Goal: Information Seeking & Learning: Learn about a topic

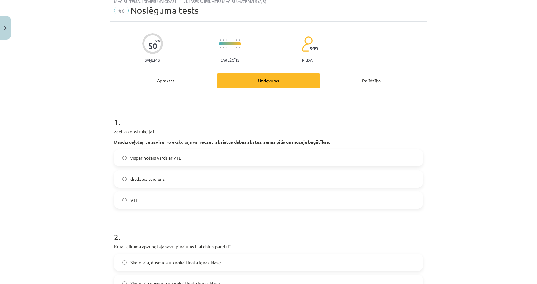
scroll to position [32, 0]
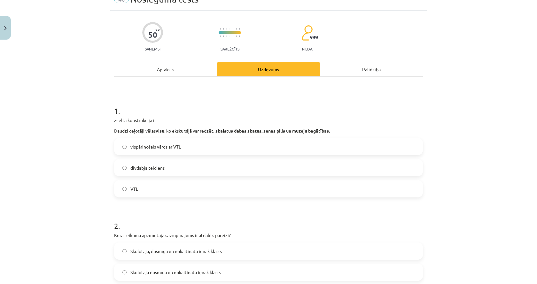
click at [127, 148] on label "vispārinošais vārds ar VTL" at bounding box center [268, 147] width 307 height 16
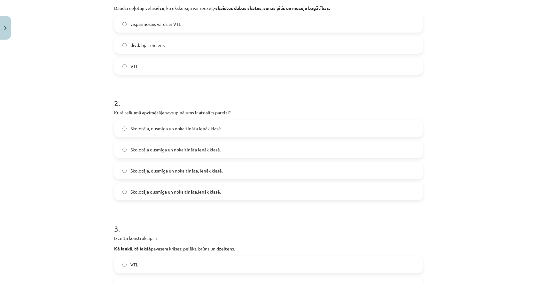
scroll to position [160, 0]
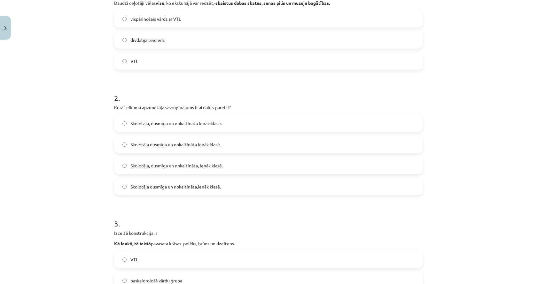
click at [157, 166] on span "Skolotāja, dusmīga un nokaitināta, ienāk klasē." at bounding box center [176, 165] width 92 height 7
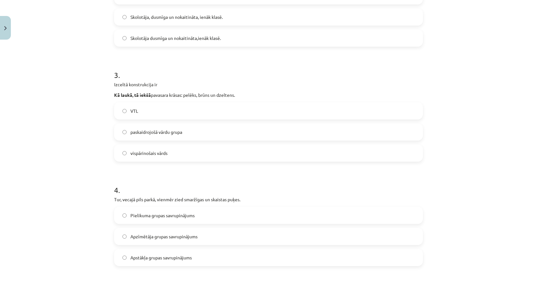
scroll to position [277, 0]
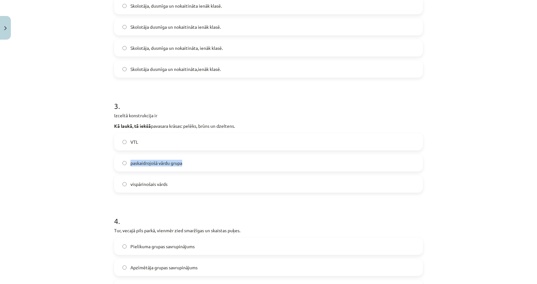
drag, startPoint x: 125, startPoint y: 162, endPoint x: 184, endPoint y: 163, distance: 59.1
click at [184, 163] on label "paskaidrojošā vārdu grupa" at bounding box center [268, 163] width 307 height 16
click at [71, 146] on div "Mācību tēma: Latviešu valodas i - 11. klases 3. ieskaites mācību materiāls (a,b…" at bounding box center [268, 142] width 537 height 284
drag, startPoint x: 126, startPoint y: 137, endPoint x: 140, endPoint y: 141, distance: 14.9
click at [140, 141] on label "VTL" at bounding box center [268, 142] width 307 height 16
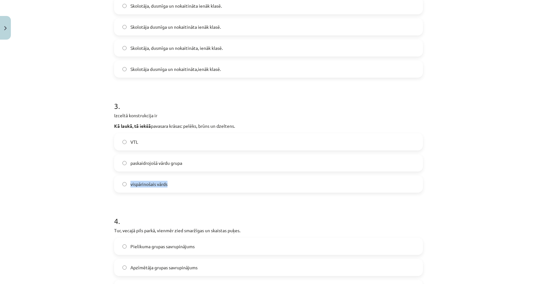
drag, startPoint x: 125, startPoint y: 180, endPoint x: 168, endPoint y: 185, distance: 43.4
click at [168, 185] on label "vispārinošais vārds" at bounding box center [268, 184] width 307 height 16
click at [141, 145] on label "VTL" at bounding box center [268, 142] width 307 height 16
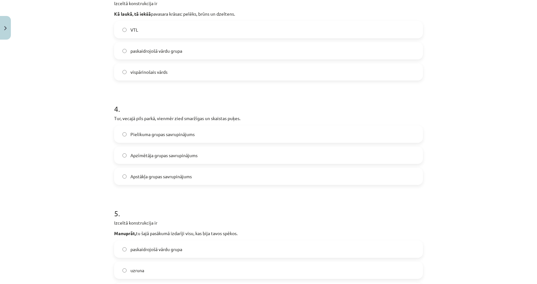
scroll to position [405, 0]
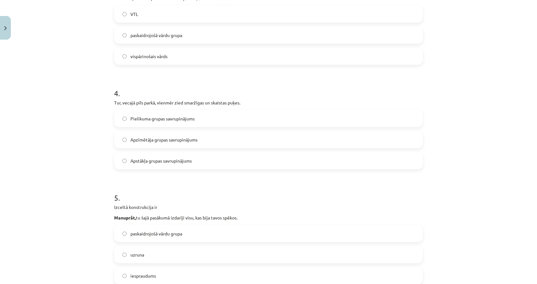
click at [138, 164] on span "Apstākļa grupas savrupinājums" at bounding box center [160, 161] width 61 height 7
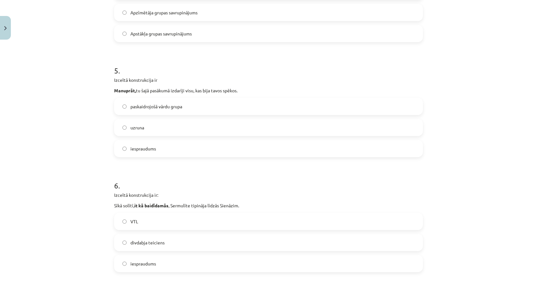
scroll to position [533, 0]
drag, startPoint x: 127, startPoint y: 127, endPoint x: 140, endPoint y: 128, distance: 13.2
click at [140, 128] on label "uzruna" at bounding box center [268, 127] width 307 height 16
click at [135, 130] on label "uzruna" at bounding box center [268, 127] width 307 height 16
drag, startPoint x: 125, startPoint y: 124, endPoint x: 144, endPoint y: 130, distance: 20.5
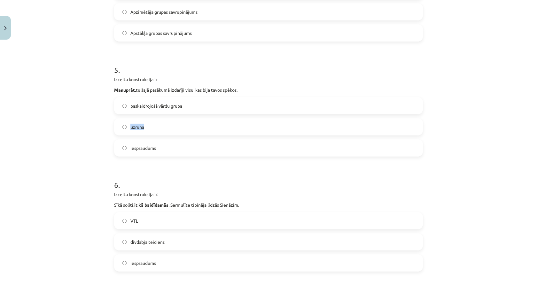
click at [144, 130] on label "uzruna" at bounding box center [268, 127] width 307 height 16
drag, startPoint x: 127, startPoint y: 145, endPoint x: 170, endPoint y: 152, distance: 44.3
click at [170, 152] on label "iespraudums" at bounding box center [268, 148] width 307 height 16
click at [127, 146] on label "iespraudums" at bounding box center [268, 148] width 307 height 16
click at [86, 168] on div "Mācību tēma: Latviešu valodas i - 11. klases 3. ieskaites mācību materiāls (a,b…" at bounding box center [268, 142] width 537 height 284
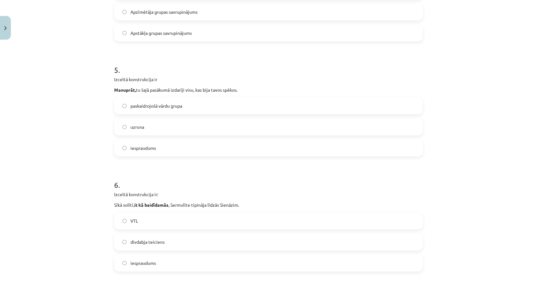
scroll to position [629, 0]
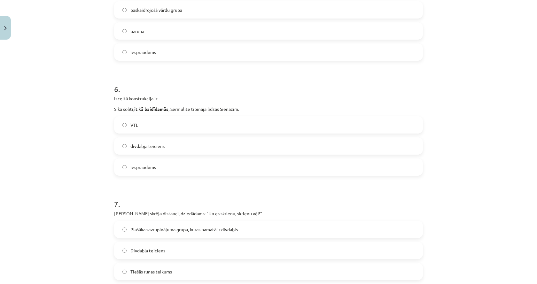
click at [138, 112] on p "Sīkā solītī, it kā baidīdamās , Sermulīte tipināja līdzās Sienāzim." at bounding box center [268, 109] width 309 height 7
click at [138, 107] on b "it kā baidīdamās" at bounding box center [151, 109] width 34 height 6
copy div "Sīkā solītī, it kā baidīdamās , Sermulīte tipināja līdzās Sienāzim."
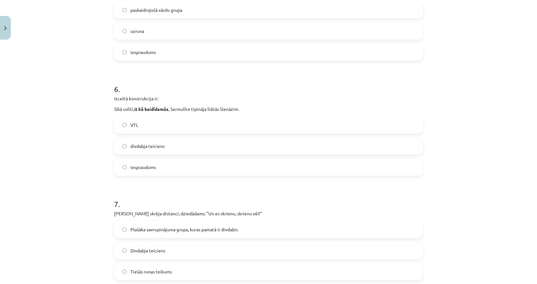
click at [60, 98] on div "Mācību tēma: Latviešu valodas i - 11. klases 3. ieskaites mācību materiāls (a,b…" at bounding box center [268, 142] width 537 height 284
drag, startPoint x: 127, startPoint y: 147, endPoint x: 166, endPoint y: 149, distance: 39.1
click at [166, 149] on label "divdabja teiciens" at bounding box center [268, 146] width 307 height 16
drag, startPoint x: 155, startPoint y: 147, endPoint x: 139, endPoint y: 148, distance: 16.3
click at [139, 148] on span "divdabja teiciens" at bounding box center [147, 146] width 34 height 7
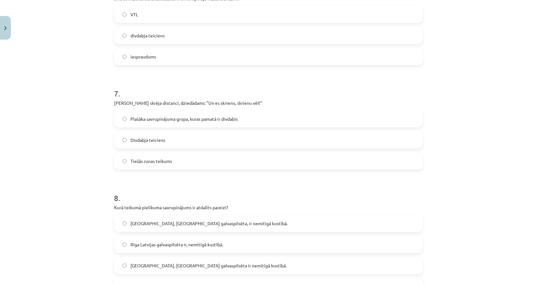
scroll to position [757, 0]
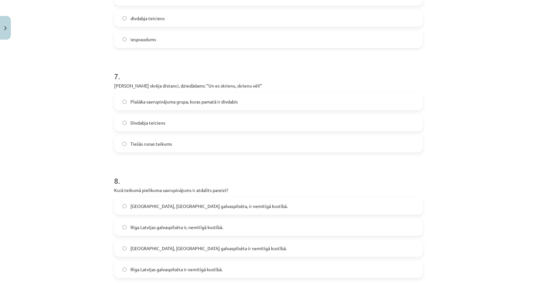
click at [127, 144] on label "Tiešās runas teikums" at bounding box center [268, 144] width 307 height 16
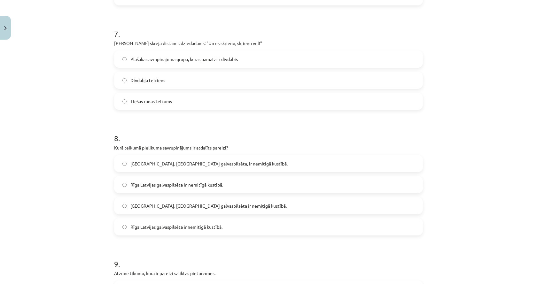
scroll to position [789, 0]
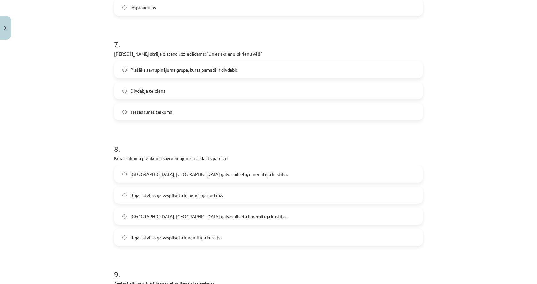
click at [125, 70] on label "Plašāka savrupinājuma grupa, kuras pamatā ir divdabis" at bounding box center [268, 70] width 307 height 16
drag, startPoint x: 128, startPoint y: 68, endPoint x: 256, endPoint y: 72, distance: 127.9
click at [256, 72] on label "Plašāka savrupinājuma grupa, kuras pamatā ir divdabis" at bounding box center [268, 70] width 307 height 16
click at [92, 131] on div "Mācību tēma: Latviešu valodas i - 11. klases 3. ieskaites mācību materiāls (a,b…" at bounding box center [268, 142] width 537 height 284
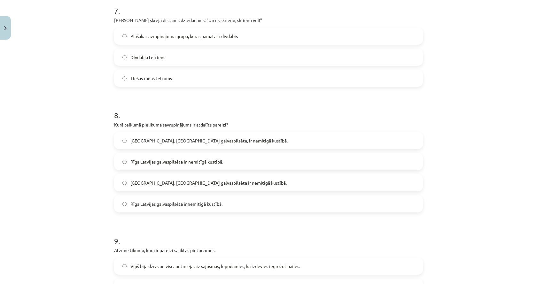
scroll to position [884, 0]
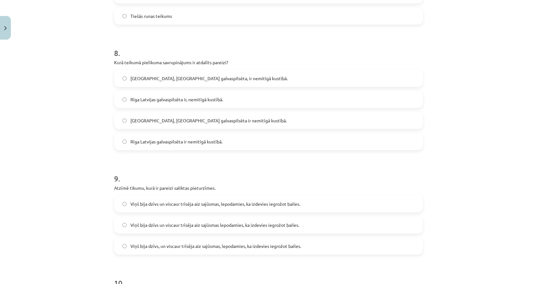
click at [178, 78] on span "Rīga, Latvijas galvaspilsēta, ir nemitīgā kustībā." at bounding box center [208, 78] width 157 height 7
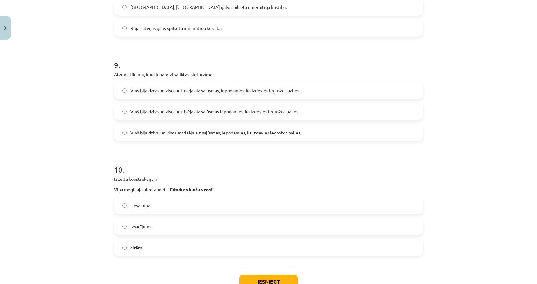
scroll to position [1012, 0]
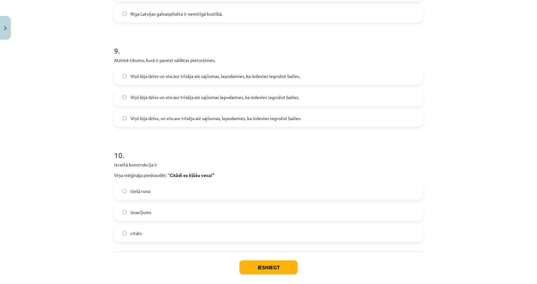
click at [169, 72] on label "Viņš bija dzīvs un viscaur trīsēja aiz sajūsmas, lepodamies, ka izdevies iegrož…" at bounding box center [268, 76] width 307 height 16
copy span "Viņš bija dzīvs un viscaur trīsēja aiz sajūsmas, lepodamies, ka izdevies iegrož…"
click at [77, 123] on div "Mācību tēma: Latviešu valodas i - 11. klases 3. ieskaites mācību materiāls (a,b…" at bounding box center [268, 142] width 537 height 284
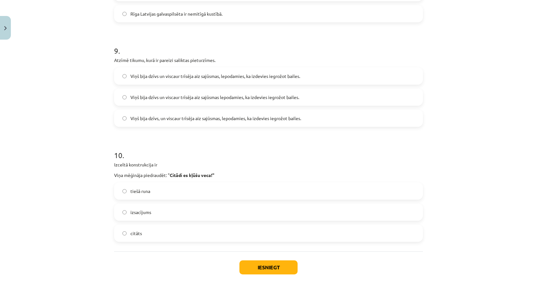
click at [79, 116] on div "Mācību tēma: Latviešu valodas i - 11. klases 3. ieskaites mācību materiāls (a,b…" at bounding box center [268, 142] width 537 height 284
click at [126, 100] on label "Viņš bija dzīvs un viscaur trīsēja aiz sajūsmas lepodamies, ka izdevies iegrožo…" at bounding box center [268, 97] width 307 height 16
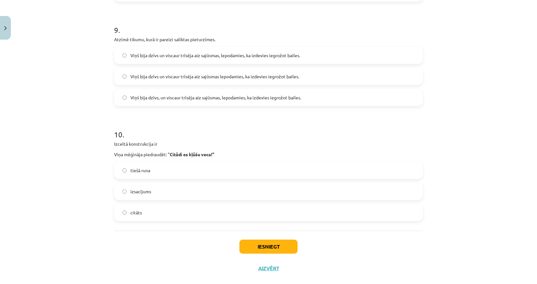
scroll to position [1044, 0]
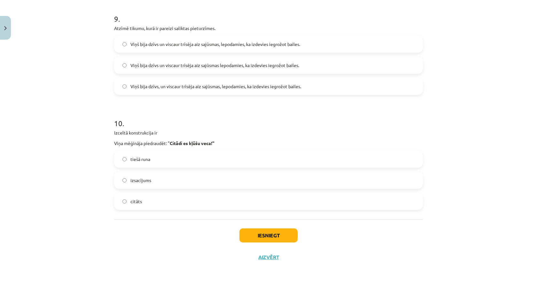
click at [126, 163] on label "tiešā runa" at bounding box center [268, 159] width 307 height 16
drag, startPoint x: 128, startPoint y: 182, endPoint x: 146, endPoint y: 182, distance: 17.6
click at [146, 182] on span "izsacījums" at bounding box center [140, 180] width 21 height 7
click at [156, 182] on label "izsacījums" at bounding box center [268, 180] width 307 height 16
click at [149, 181] on label "izsacījums" at bounding box center [268, 180] width 307 height 16
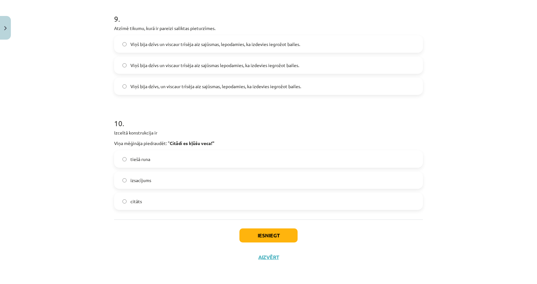
click at [149, 181] on label "izsacījums" at bounding box center [268, 180] width 307 height 16
click at [140, 201] on label "citāts" at bounding box center [268, 201] width 307 height 16
click at [252, 233] on button "Iesniegt" at bounding box center [268, 235] width 58 height 14
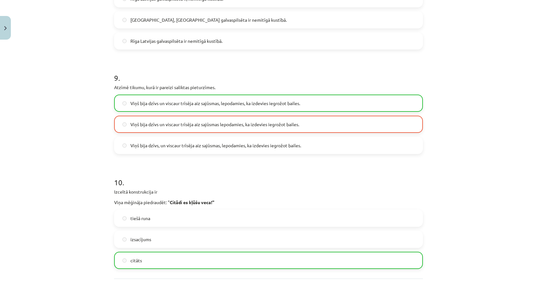
scroll to position [1065, 0]
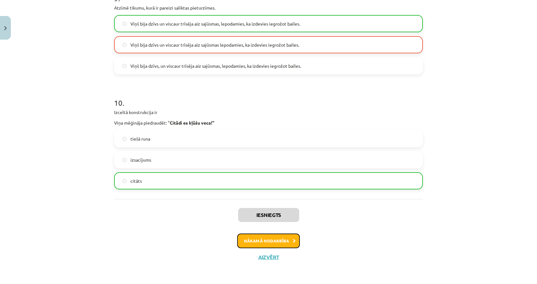
click at [274, 241] on button "Nākamā nodarbība" at bounding box center [268, 241] width 63 height 15
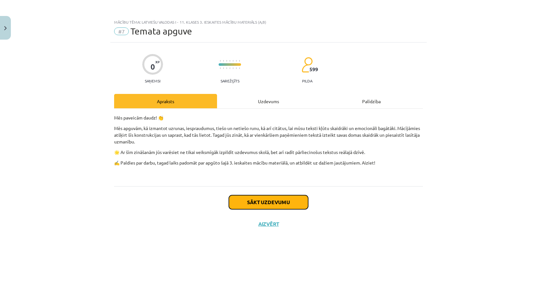
click at [272, 204] on button "Sākt uzdevumu" at bounding box center [268, 202] width 79 height 14
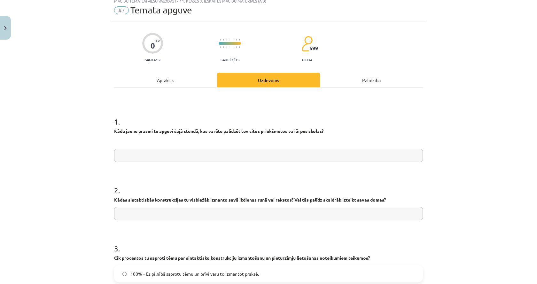
scroll to position [32, 0]
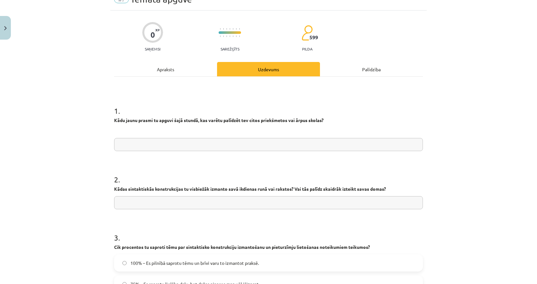
click at [151, 120] on strong "Kādu jaunu prasmi tu apguvi šajā stundā, kas varētu palīdzēt tev citos priekšme…" at bounding box center [218, 120] width 209 height 6
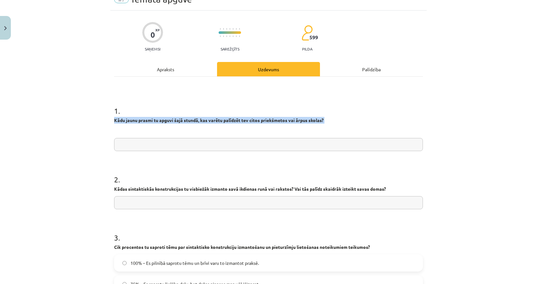
click at [151, 120] on strong "Kādu jaunu prasmi tu apguvi šajā stundā, kas varētu palīdzēt tev citos priekšme…" at bounding box center [218, 120] width 209 height 6
copy div "Kādu jaunu prasmi tu apguvi šajā stundā, kas varētu palīdzēt tev citos priekšme…"
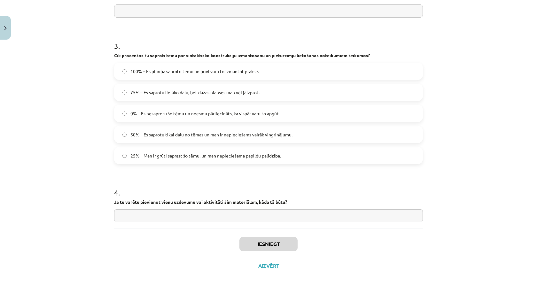
click at [94, 151] on div "Mācību tēma: Latviešu valodas i - 11. klases 3. ieskaites mācību materiāls (a,b…" at bounding box center [268, 142] width 537 height 284
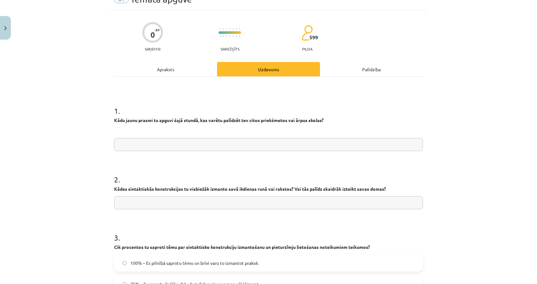
click at [151, 145] on input "text" at bounding box center [268, 144] width 309 height 13
click at [176, 143] on input "text" at bounding box center [268, 144] width 309 height 13
paste input "**********"
click at [121, 144] on input "**********" at bounding box center [268, 144] width 309 height 13
type input "**********"
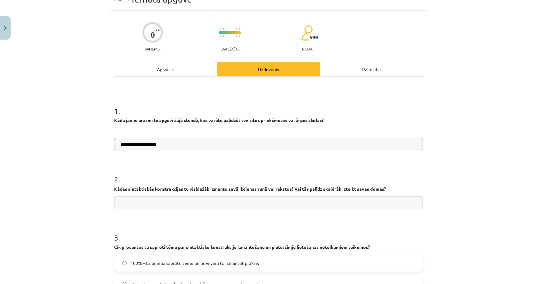
click at [114, 197] on input "text" at bounding box center [268, 202] width 309 height 13
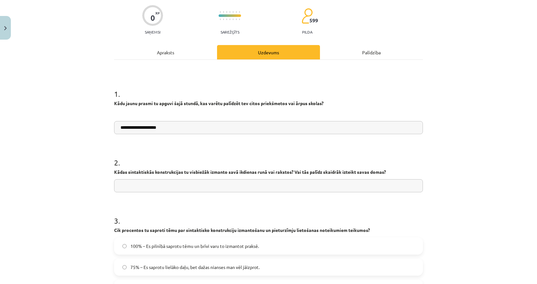
scroll to position [64, 0]
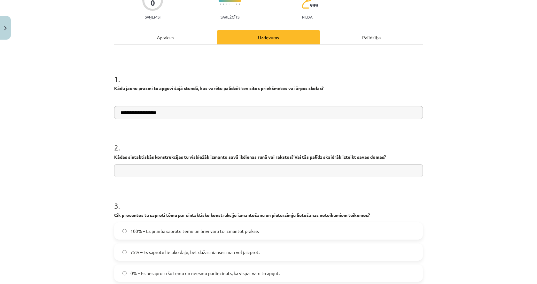
click at [151, 156] on strong "Kādas sintaktiskās konstrukcijas tu visbiežāk izmanto savā ikdienas runā vai ra…" at bounding box center [250, 157] width 272 height 6
copy p
click at [63, 179] on div "**********" at bounding box center [268, 142] width 537 height 284
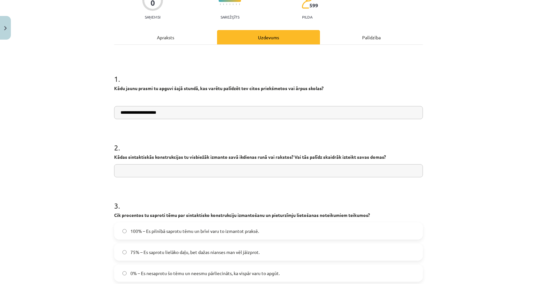
click at [136, 168] on input "text" at bounding box center [268, 170] width 309 height 13
paste input "**********"
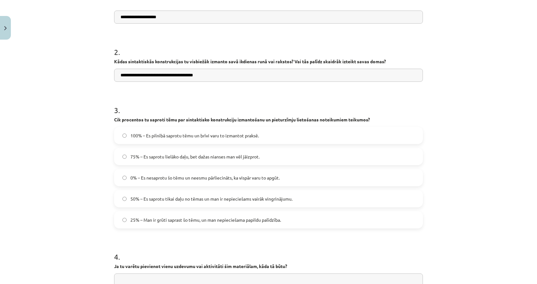
scroll to position [160, 0]
type input "**********"
click at [140, 168] on div "100% – Es pilnībā saprotu tēmu un brīvi varu to izmantot praksē. 75% – Es sapro…" at bounding box center [268, 178] width 309 height 102
click at [142, 161] on label "75% – Es saprotu lielāko daļu, bet dažas nianses man vēl jāizprot." at bounding box center [268, 156] width 307 height 16
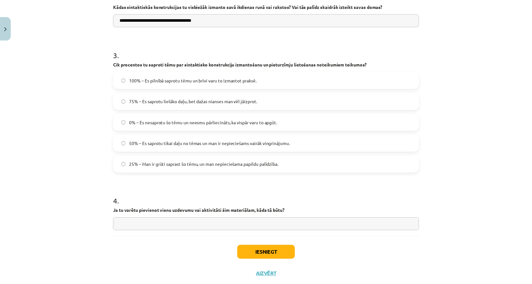
scroll to position [232, 0]
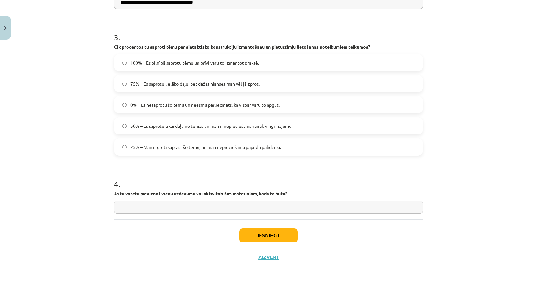
click at [157, 200] on div "4 . Ja tu varētu pievienot vienu uzdevumu vai aktivitāti šim materiālam, kāda t…" at bounding box center [268, 190] width 309 height 45
click at [148, 207] on input "text" at bounding box center [268, 207] width 309 height 13
click at [143, 212] on input "text" at bounding box center [268, 207] width 309 height 13
paste input "**********"
type input "**********"
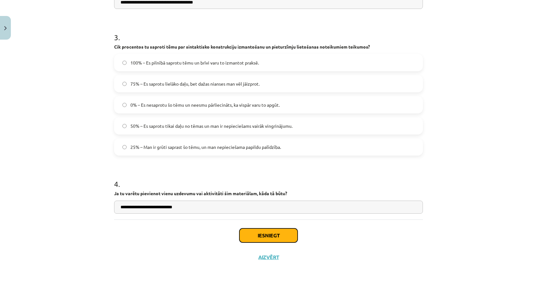
click at [257, 239] on button "Iesniegt" at bounding box center [268, 235] width 58 height 14
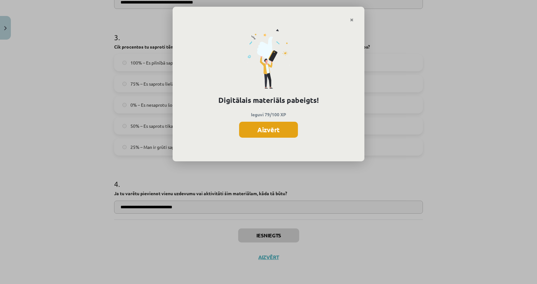
click at [266, 129] on button "Aizvērt" at bounding box center [268, 130] width 59 height 16
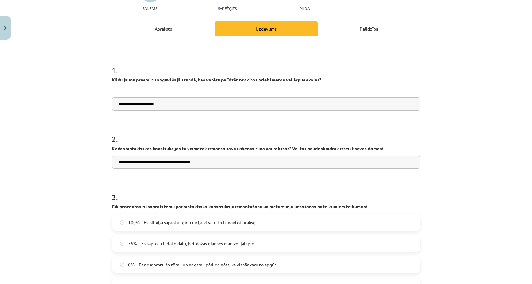
scroll to position [0, 0]
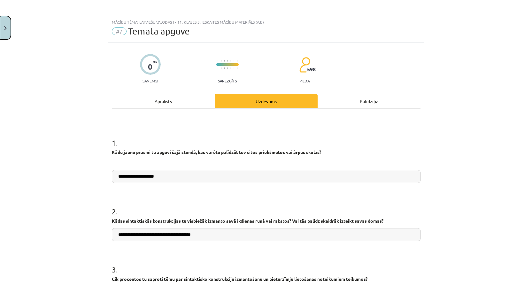
click at [4, 27] on img "Close" at bounding box center [5, 28] width 3 height 4
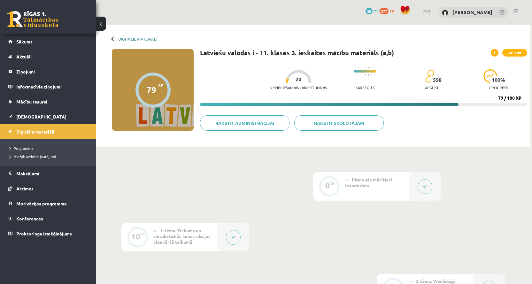
click at [119, 37] on link "Digitālie materiāli" at bounding box center [137, 38] width 39 height 5
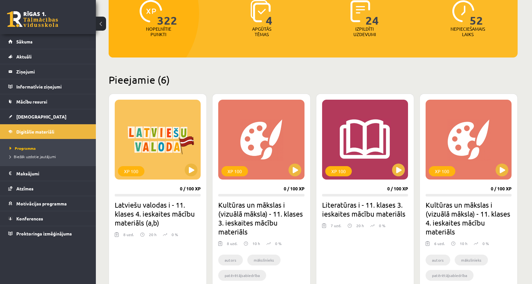
scroll to position [160, 0]
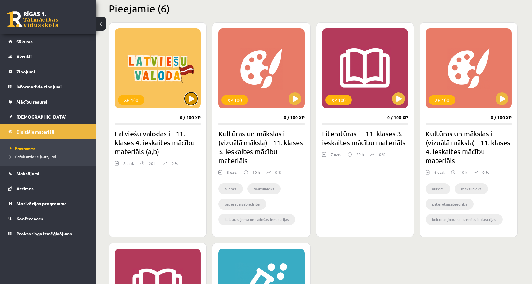
click at [194, 97] on button at bounding box center [191, 98] width 13 height 13
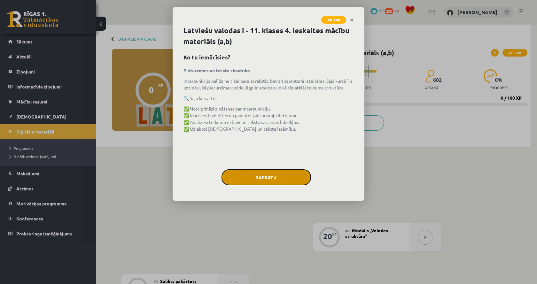
click at [282, 182] on button "Sapratu" at bounding box center [265, 177] width 89 height 16
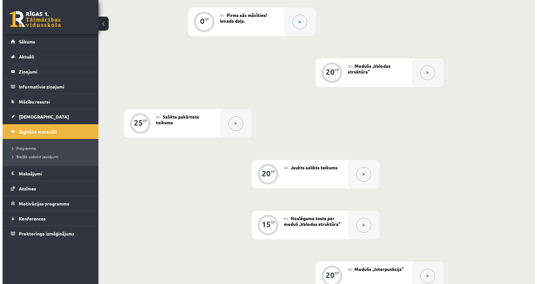
scroll to position [78, 0]
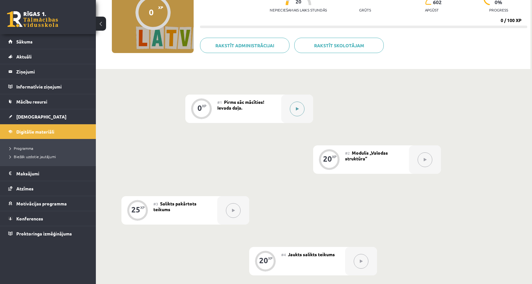
click at [297, 111] on button at bounding box center [297, 109] width 15 height 15
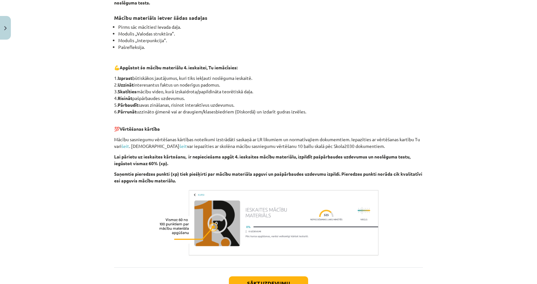
scroll to position [176, 0]
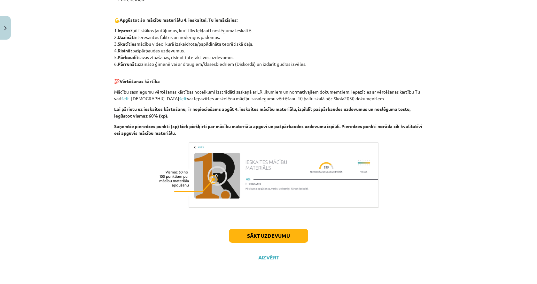
drag, startPoint x: 262, startPoint y: 221, endPoint x: 264, endPoint y: 228, distance: 6.2
click at [262, 222] on div "Sākt uzdevumu Aizvērt" at bounding box center [268, 242] width 309 height 45
click at [265, 235] on button "Sākt uzdevumu" at bounding box center [268, 236] width 79 height 14
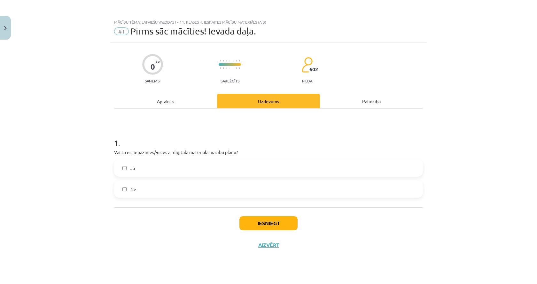
scroll to position [0, 0]
click at [234, 171] on label "Jā" at bounding box center [268, 168] width 307 height 16
click at [186, 98] on div "Apraksts" at bounding box center [165, 101] width 103 height 14
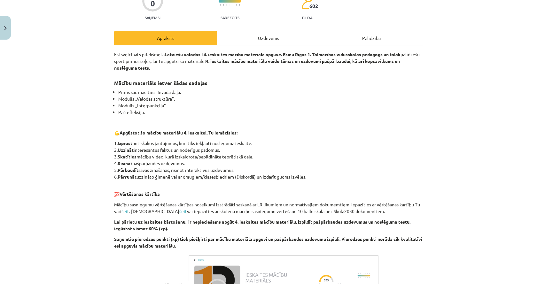
scroll to position [64, 0]
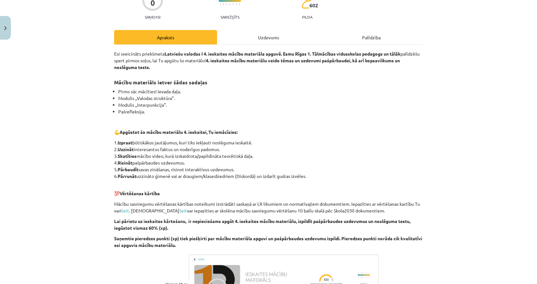
click at [238, 35] on div "Uzdevums" at bounding box center [268, 37] width 103 height 14
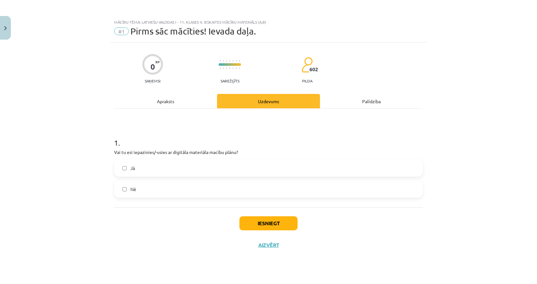
scroll to position [0, 0]
click at [258, 223] on button "Iesniegt" at bounding box center [268, 223] width 58 height 14
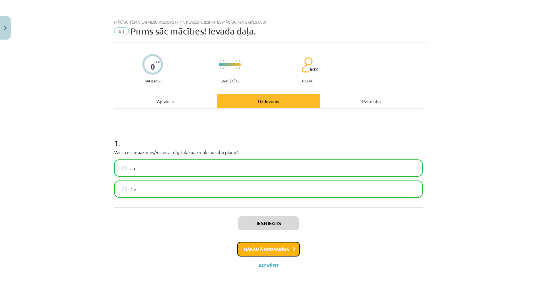
click at [276, 255] on button "Nākamā nodarbība" at bounding box center [268, 249] width 63 height 15
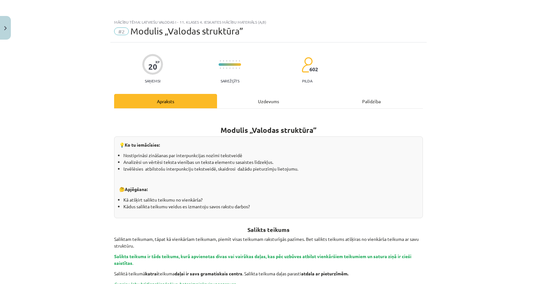
scroll to position [8, 0]
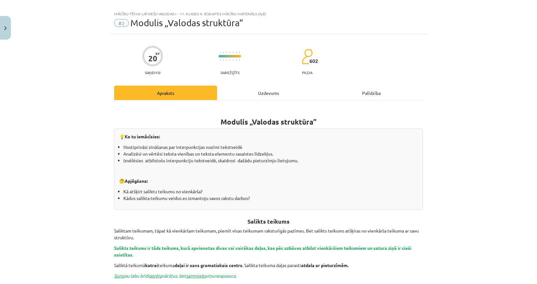
drag, startPoint x: 274, startPoint y: 34, endPoint x: 273, endPoint y: 37, distance: 3.3
click at [274, 34] on div "Mācību tēma: Latviešu valodas i - 11. klases 4. ieskaites mācību materiāls (a,b…" at bounding box center [268, 142] width 537 height 284
click at [258, 99] on div "Uzdevums" at bounding box center [268, 93] width 103 height 14
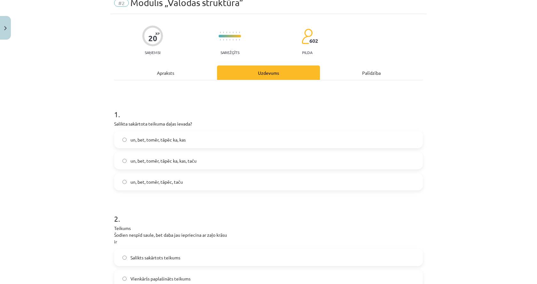
scroll to position [0, 0]
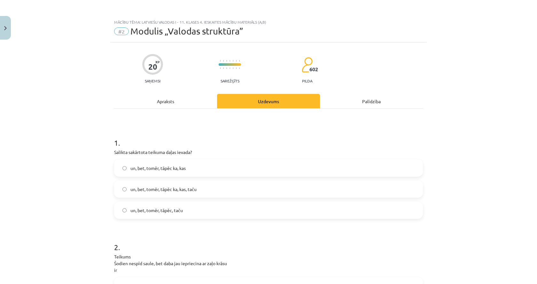
click at [164, 105] on div "Apraksts" at bounding box center [165, 101] width 103 height 14
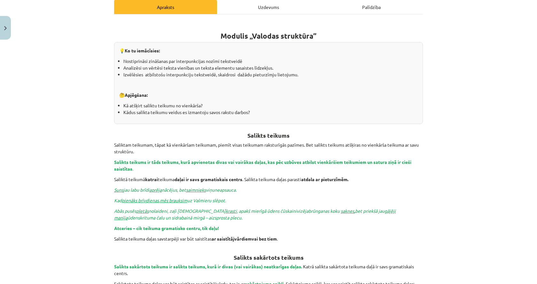
scroll to position [96, 0]
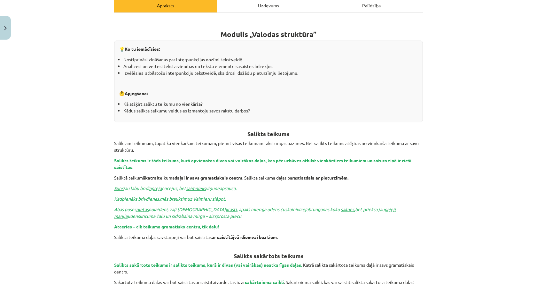
click at [436, 139] on div "Mācību tēma: Latviešu valodas i - 11. klases 4. ieskaites mācību materiāls (a,b…" at bounding box center [268, 142] width 537 height 284
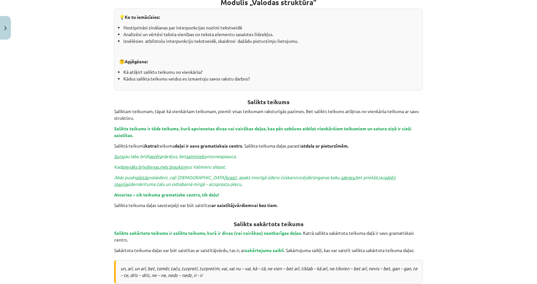
scroll to position [160, 0]
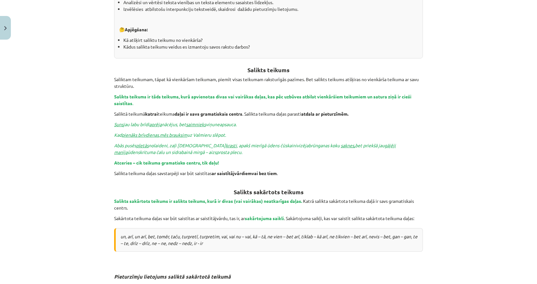
click at [438, 218] on div "Mācību tēma: Latviešu valodas i - 11. klases 4. ieskaites mācību materiāls (a,b…" at bounding box center [268, 142] width 537 height 284
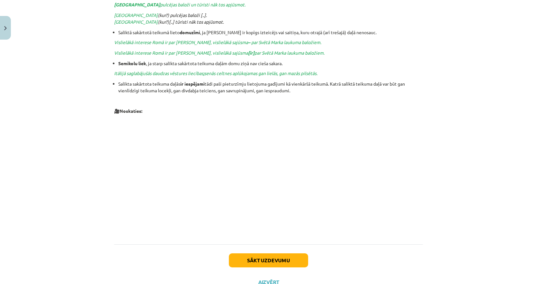
scroll to position [592, 0]
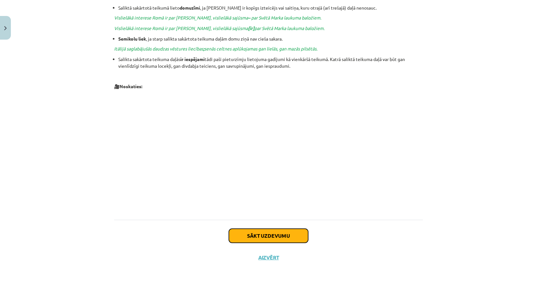
click at [272, 242] on button "Sākt uzdevumu" at bounding box center [268, 236] width 79 height 14
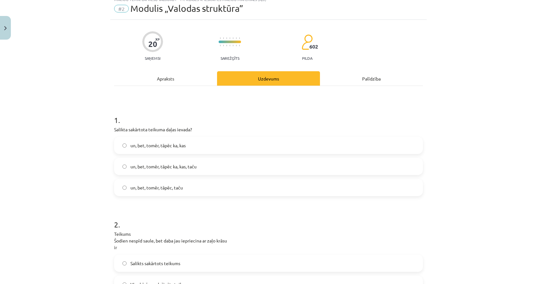
scroll to position [16, 0]
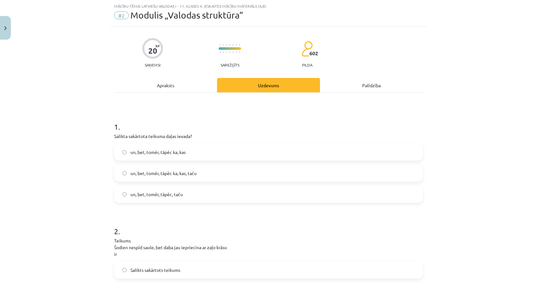
click at [173, 138] on p "Salikta sakārtota teikuma daļas ievada?" at bounding box center [268, 136] width 309 height 7
copy div "Salikta sakārtota teikuma daļas ievada?"
click at [187, 131] on div "1 . Salikta sakārtota teikuma daļas ievada? un, bet, tomēr, tāpēc ka, kas un, b…" at bounding box center [268, 157] width 309 height 92
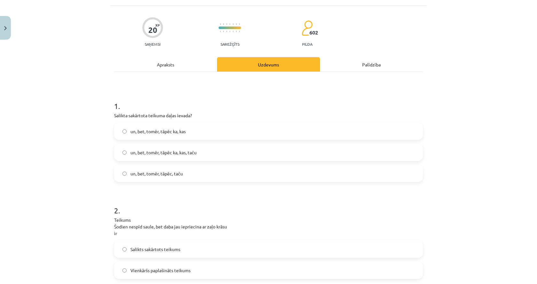
scroll to position [48, 0]
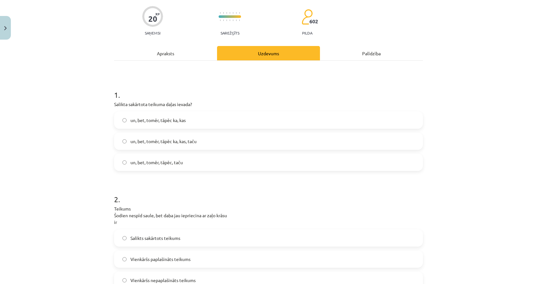
click at [163, 48] on div "Apraksts" at bounding box center [165, 53] width 103 height 14
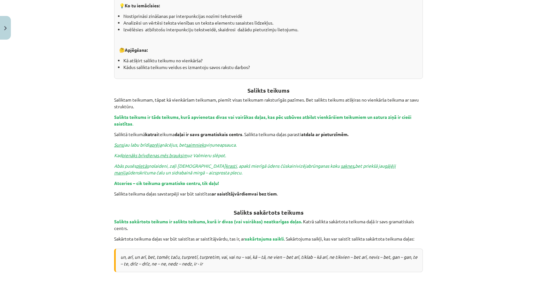
scroll to position [272, 0]
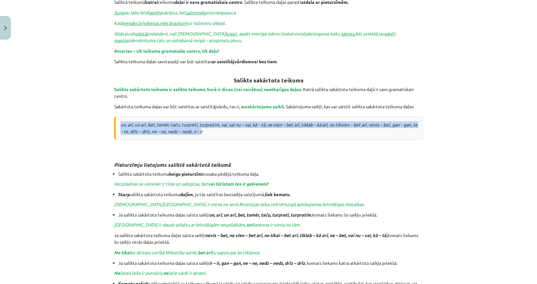
drag, startPoint x: 119, startPoint y: 123, endPoint x: 205, endPoint y: 131, distance: 86.6
click at [205, 131] on icon "un, arī, un arī, bet, tomēr, taču, turpretī, turpretim, vai, vai nu – vai, kā –…" at bounding box center [268, 128] width 297 height 12
drag, startPoint x: 205, startPoint y: 131, endPoint x: 212, endPoint y: 127, distance: 8.1
click at [206, 131] on icon "un, arī, un arī, bet, tomēr, taču, turpretī, turpretim, vai, vai nu – vai, kā –…" at bounding box center [268, 128] width 297 height 12
click at [223, 125] on icon "un, arī, un arī, bet, tomēr, taču, turpretī, turpretim, vai, vai nu – vai, kā –…" at bounding box center [268, 128] width 297 height 12
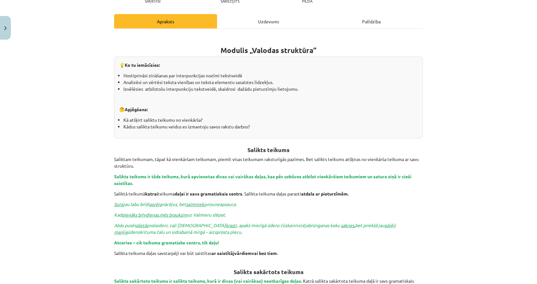
scroll to position [0, 0]
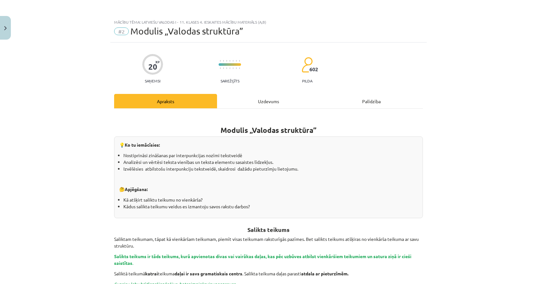
click at [258, 103] on div "Uzdevums" at bounding box center [268, 101] width 103 height 14
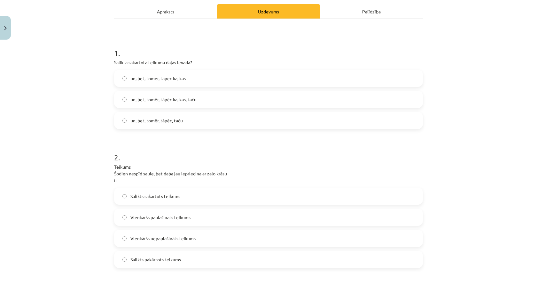
scroll to position [80, 0]
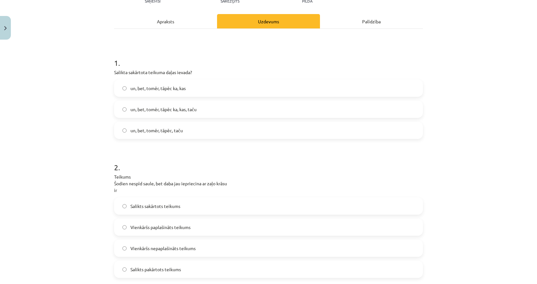
click at [184, 23] on div "Apraksts" at bounding box center [165, 21] width 103 height 14
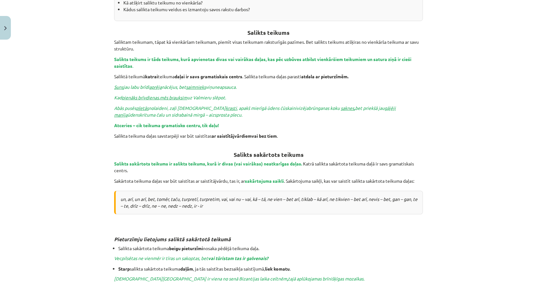
scroll to position [208, 0]
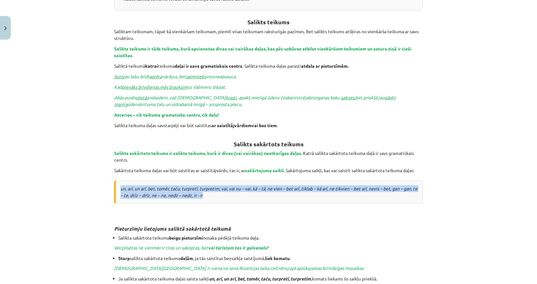
drag, startPoint x: 119, startPoint y: 186, endPoint x: 229, endPoint y: 198, distance: 110.9
click at [229, 198] on div "un, arī, un arī, bet, tomēr, taču, turpretī, turpretim, vai, vai nu – vai, kā –…" at bounding box center [268, 192] width 309 height 24
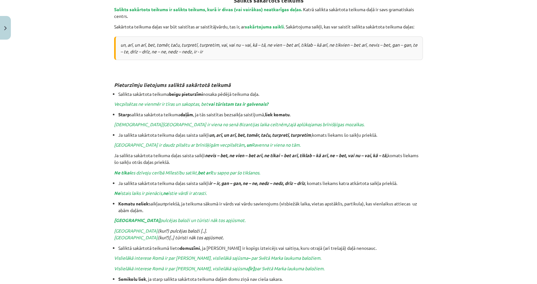
scroll to position [367, 0]
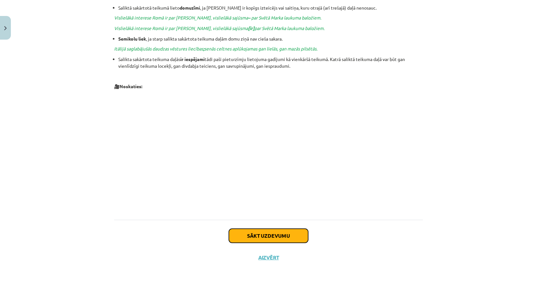
click at [238, 232] on button "Sākt uzdevumu" at bounding box center [268, 236] width 79 height 14
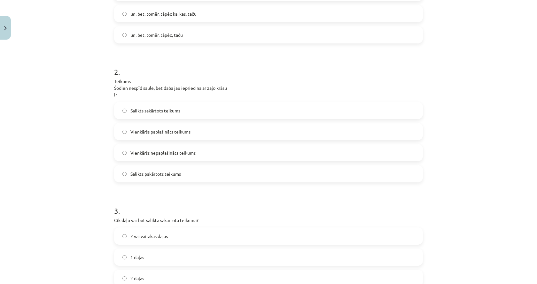
scroll to position [176, 0]
click at [214, 117] on label "Salikts sakārtots teikums" at bounding box center [268, 110] width 307 height 16
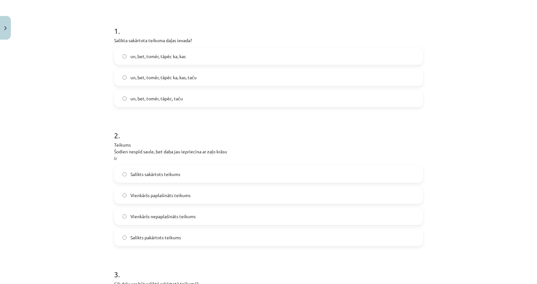
scroll to position [0, 0]
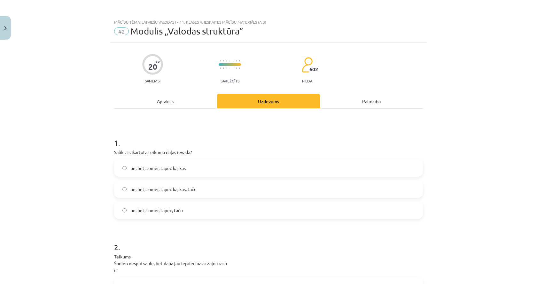
click at [168, 102] on div "Apraksts" at bounding box center [165, 101] width 103 height 14
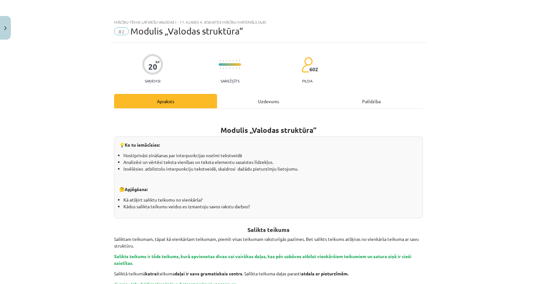
click at [246, 99] on div "Uzdevums" at bounding box center [268, 101] width 103 height 14
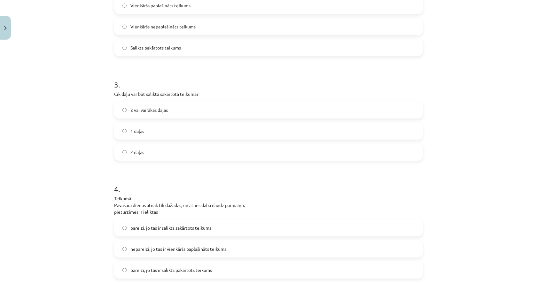
scroll to position [304, 0]
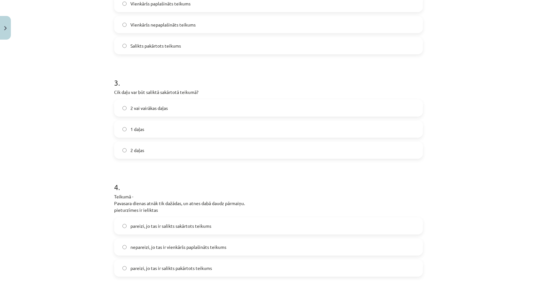
click at [227, 109] on label "2 vai vairākas daļas" at bounding box center [268, 108] width 307 height 16
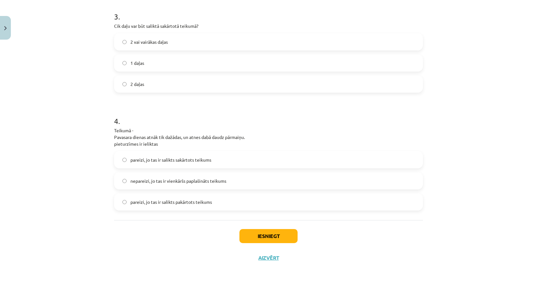
scroll to position [370, 0]
click at [205, 166] on label "pareizi, jo tas ir salikts sakārtots teikums" at bounding box center [268, 159] width 307 height 16
click at [249, 232] on button "Iesniegt" at bounding box center [268, 235] width 58 height 14
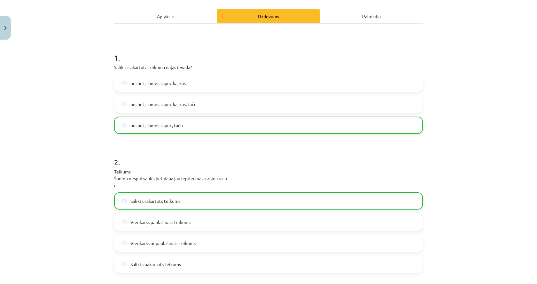
scroll to position [0, 0]
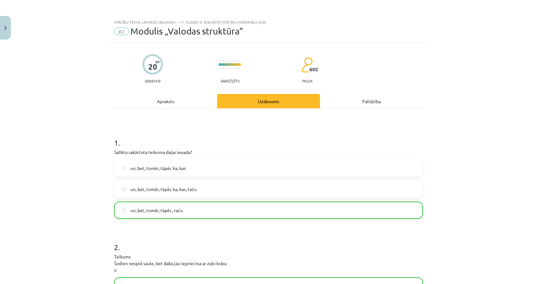
click at [159, 104] on div "Apraksts" at bounding box center [165, 101] width 103 height 14
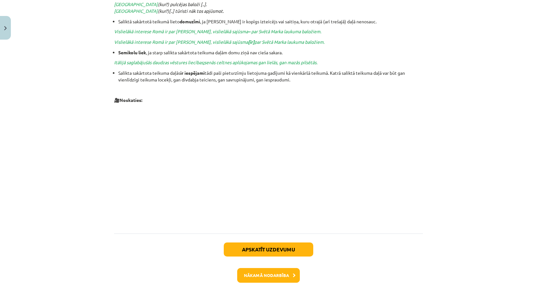
scroll to position [612, 0]
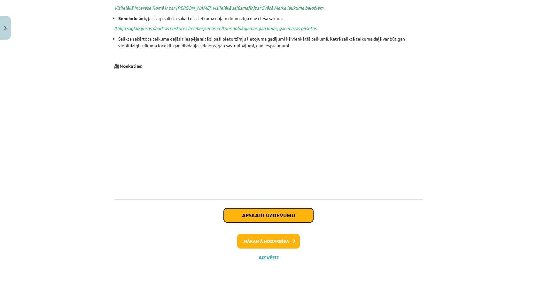
click at [252, 219] on button "Apskatīt uzdevumu" at bounding box center [268, 215] width 89 height 14
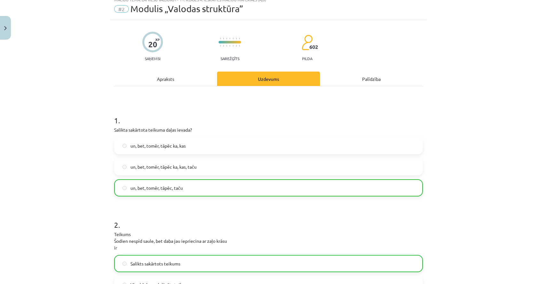
scroll to position [16, 0]
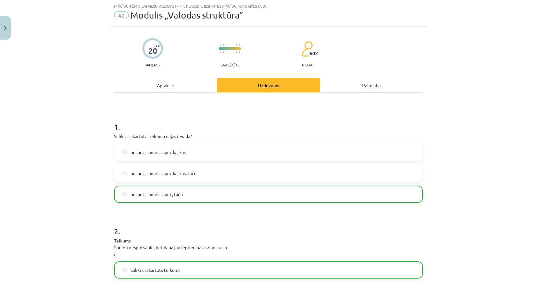
click at [192, 91] on div "Apraksts" at bounding box center [165, 85] width 103 height 14
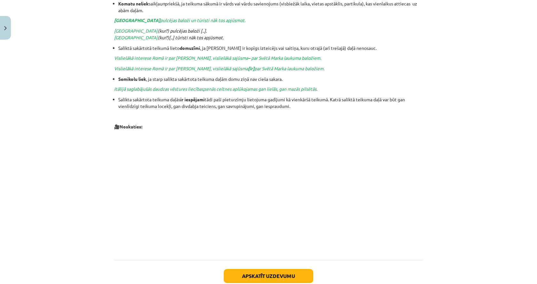
scroll to position [612, 0]
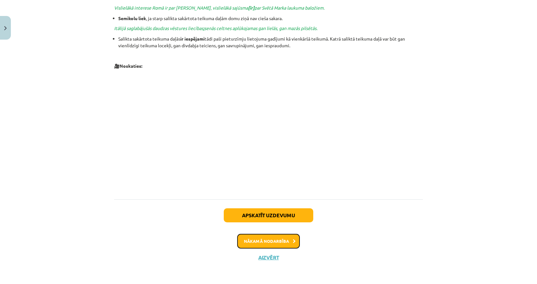
click at [262, 235] on button "Nākamā nodarbība" at bounding box center [268, 241] width 63 height 15
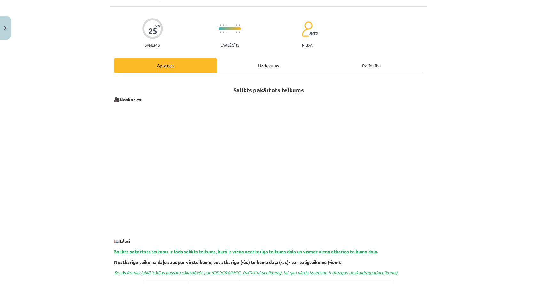
scroll to position [16, 0]
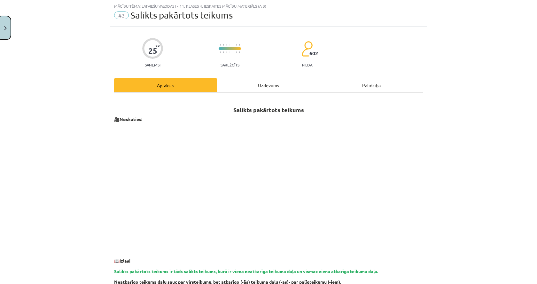
click at [4, 29] on img "Close" at bounding box center [5, 28] width 3 height 4
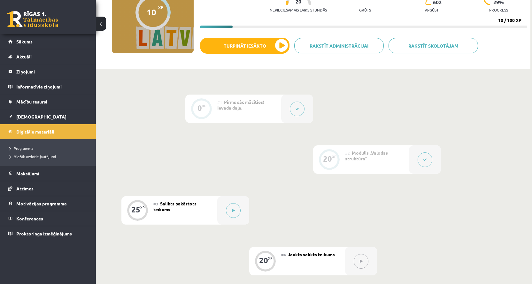
click at [259, 111] on div "#1 Pirms sāc mācīties! Ievada daļa." at bounding box center [249, 109] width 64 height 28
click at [290, 105] on div at bounding box center [297, 109] width 32 height 28
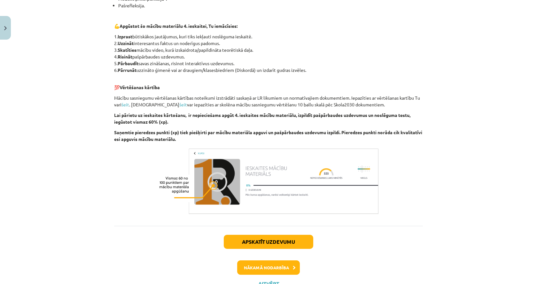
scroll to position [0, 0]
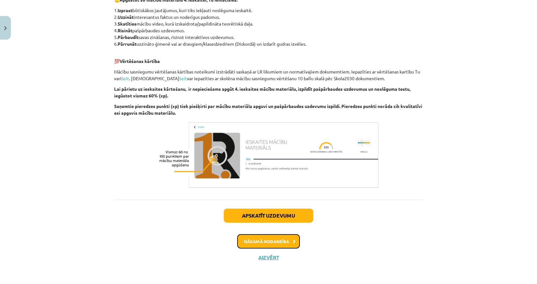
click at [283, 241] on button "Nākamā nodarbība" at bounding box center [268, 241] width 63 height 15
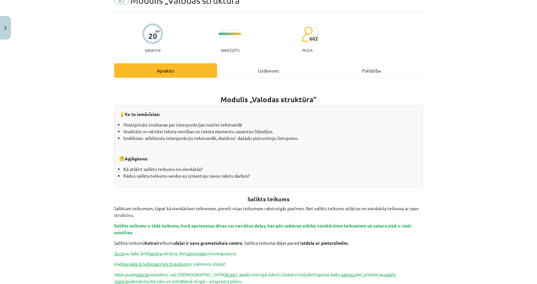
scroll to position [16, 0]
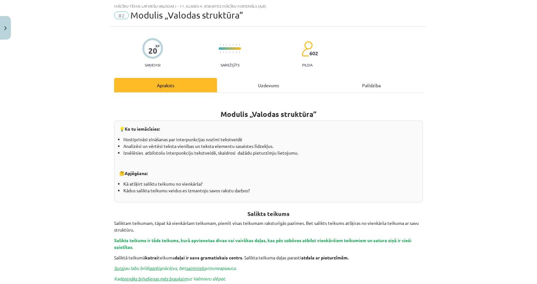
click at [243, 84] on div "Uzdevums" at bounding box center [268, 85] width 103 height 14
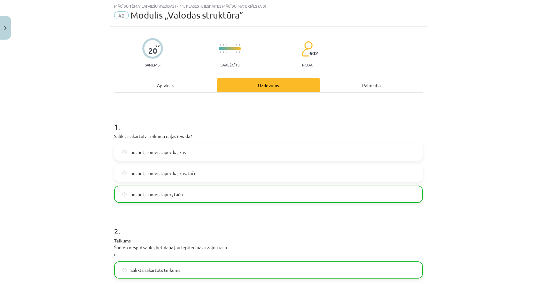
click at [191, 86] on div "Apraksts" at bounding box center [165, 85] width 103 height 14
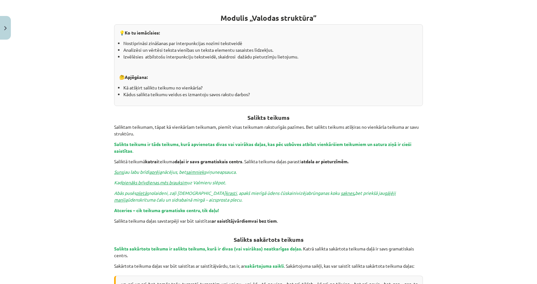
scroll to position [0, 0]
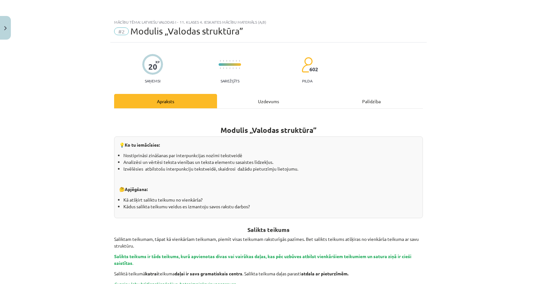
click at [247, 99] on div "Uzdevums" at bounding box center [268, 101] width 103 height 14
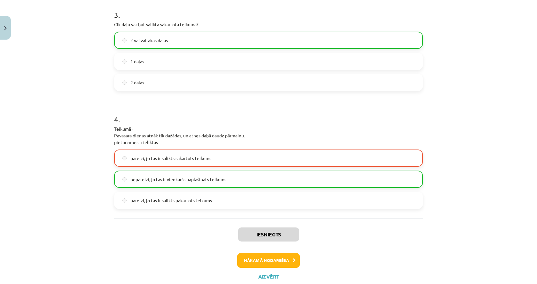
scroll to position [391, 0]
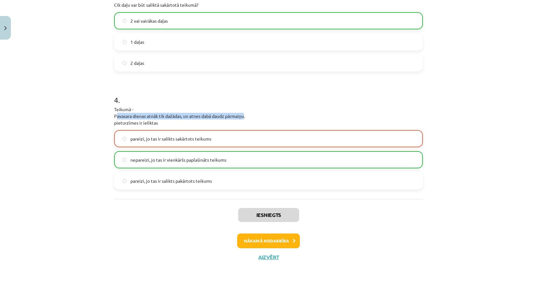
drag, startPoint x: 112, startPoint y: 115, endPoint x: 242, endPoint y: 115, distance: 130.7
click at [242, 115] on p "Teikumā - Pavasara dienas atnāk tik dažādas, un atnes dabā daudz pārmaiņu. piet…" at bounding box center [268, 116] width 309 height 20
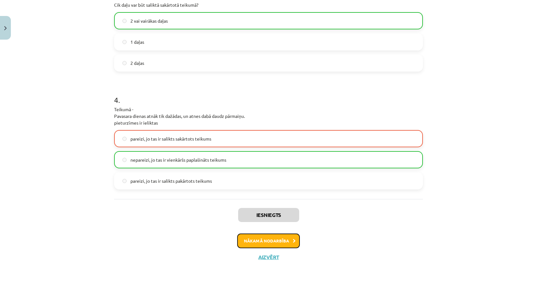
click at [271, 246] on button "Nākamā nodarbība" at bounding box center [268, 241] width 63 height 15
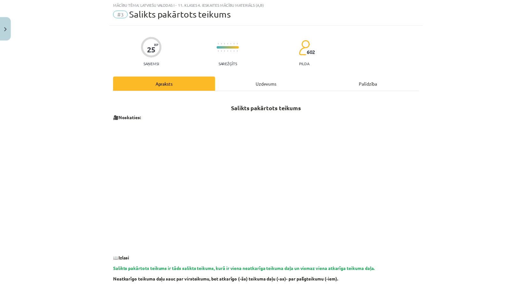
scroll to position [16, 0]
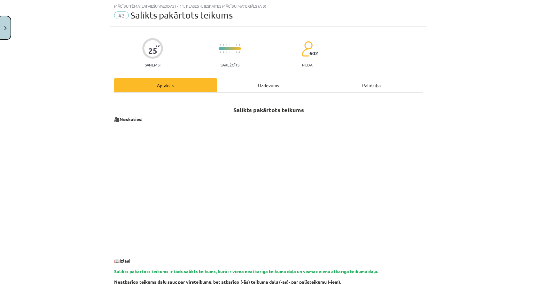
click at [4, 26] on img "Close" at bounding box center [5, 28] width 3 height 4
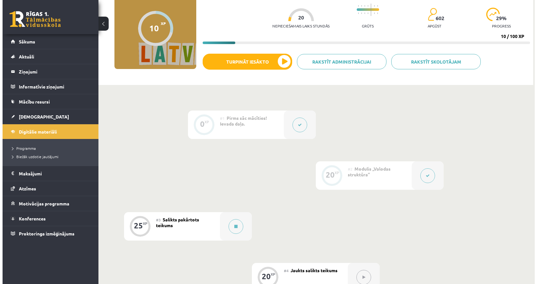
scroll to position [78, 0]
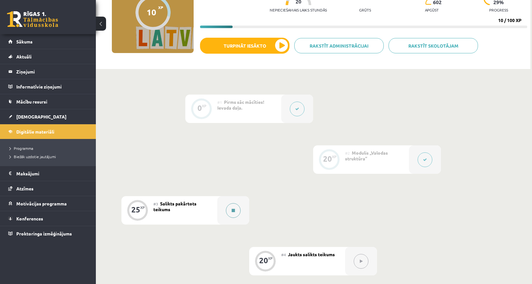
click at [228, 212] on button at bounding box center [233, 210] width 15 height 15
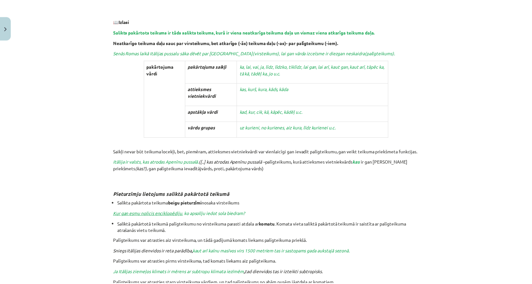
scroll to position [32, 0]
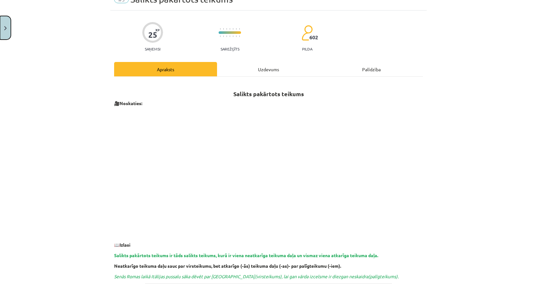
click at [10, 29] on button "Close" at bounding box center [5, 28] width 11 height 24
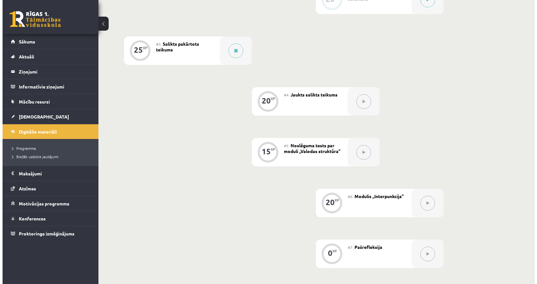
scroll to position [174, 0]
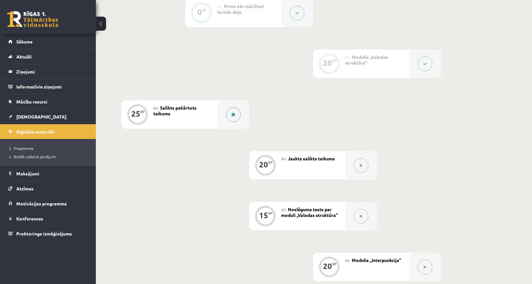
click at [230, 113] on button at bounding box center [233, 114] width 15 height 15
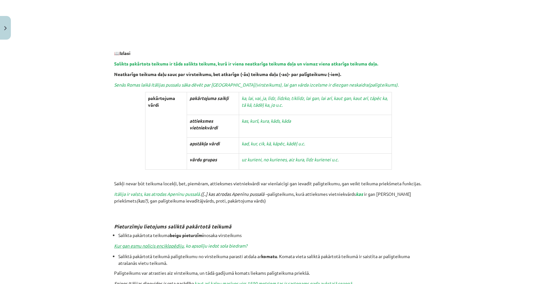
scroll to position [256, 0]
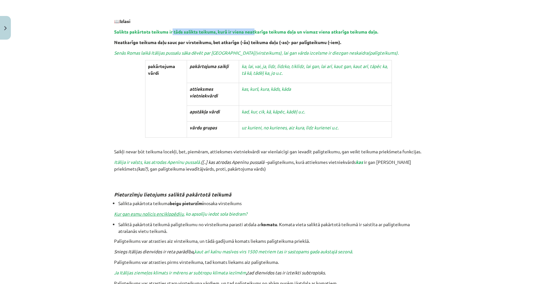
drag, startPoint x: 170, startPoint y: 32, endPoint x: 254, endPoint y: 34, distance: 84.0
click at [254, 34] on b "Salikts pakārtots teikums ir tāds salikts teikums, kurā ir viena neatkarīga tei…" at bounding box center [246, 32] width 264 height 6
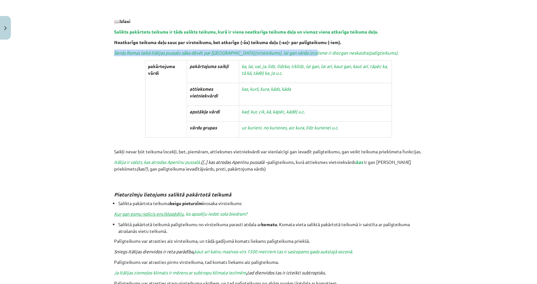
drag, startPoint x: 110, startPoint y: 50, endPoint x: 285, endPoint y: 50, distance: 175.4
click at [285, 50] on icon "), lai gan vārda izcelsme ir diezgan neskaidra" at bounding box center [324, 53] width 88 height 6
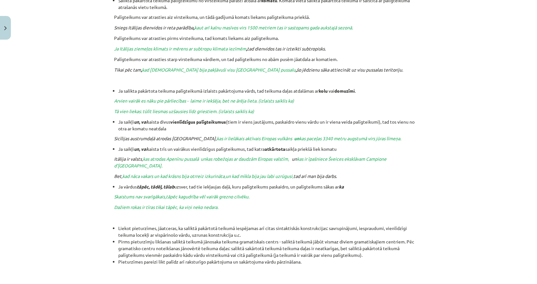
scroll to position [479, 0]
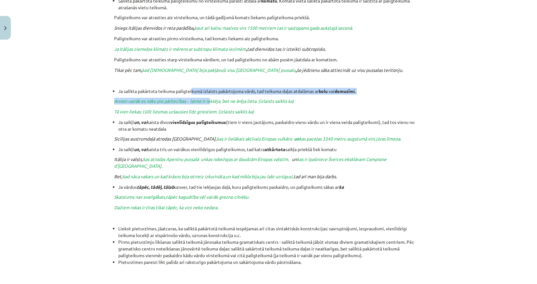
drag, startPoint x: 197, startPoint y: 92, endPoint x: 208, endPoint y: 100, distance: 13.7
click at [208, 100] on icon "Arvien vairāk es nāku pie pārliecības - laime ir iekšēja, bet ne ārēja lieta. (…" at bounding box center [204, 101] width 180 height 6
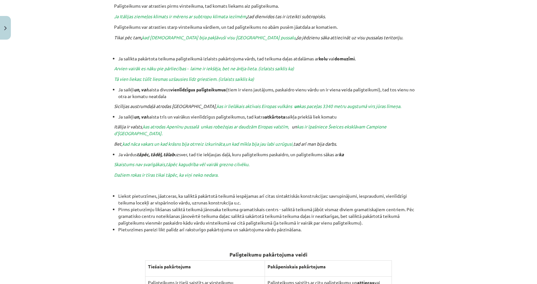
scroll to position [511, 0]
drag, startPoint x: 168, startPoint y: 115, endPoint x: 210, endPoint y: 114, distance: 41.9
click at [210, 114] on li "Ja saikļi un, vai saista trīs un vairākus vienlīdzīgus palīgteikumus, tad katra…" at bounding box center [270, 117] width 305 height 7
click at [212, 114] on li "Ja saikļi un, vai saista trīs un vairākus vienlīdzīgus palīgteikumus, tad katra…" at bounding box center [270, 117] width 305 height 7
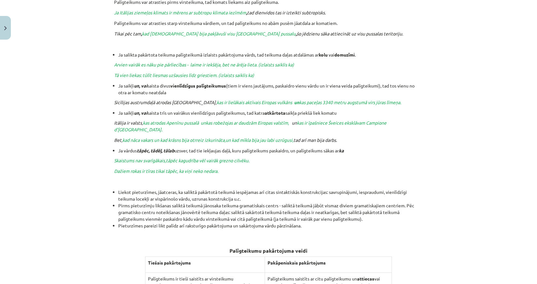
scroll to position [707, 0]
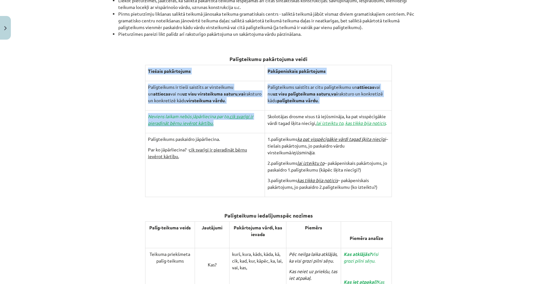
drag, startPoint x: 143, startPoint y: 64, endPoint x: 226, endPoint y: 113, distance: 96.7
click at [227, 115] on tbody "Tiešais pakārtojums Pakāpeniskais pakārtojums Palīgteikums ir tieši saistīts ar…" at bounding box center [268, 131] width 247 height 132
click at [226, 113] on p "Neviens laikam nebūs jāpārliecina par to, cik svarīgi ir pieradināt bērnu ievēr…" at bounding box center [205, 119] width 114 height 13
